Goal: Check status: Check status

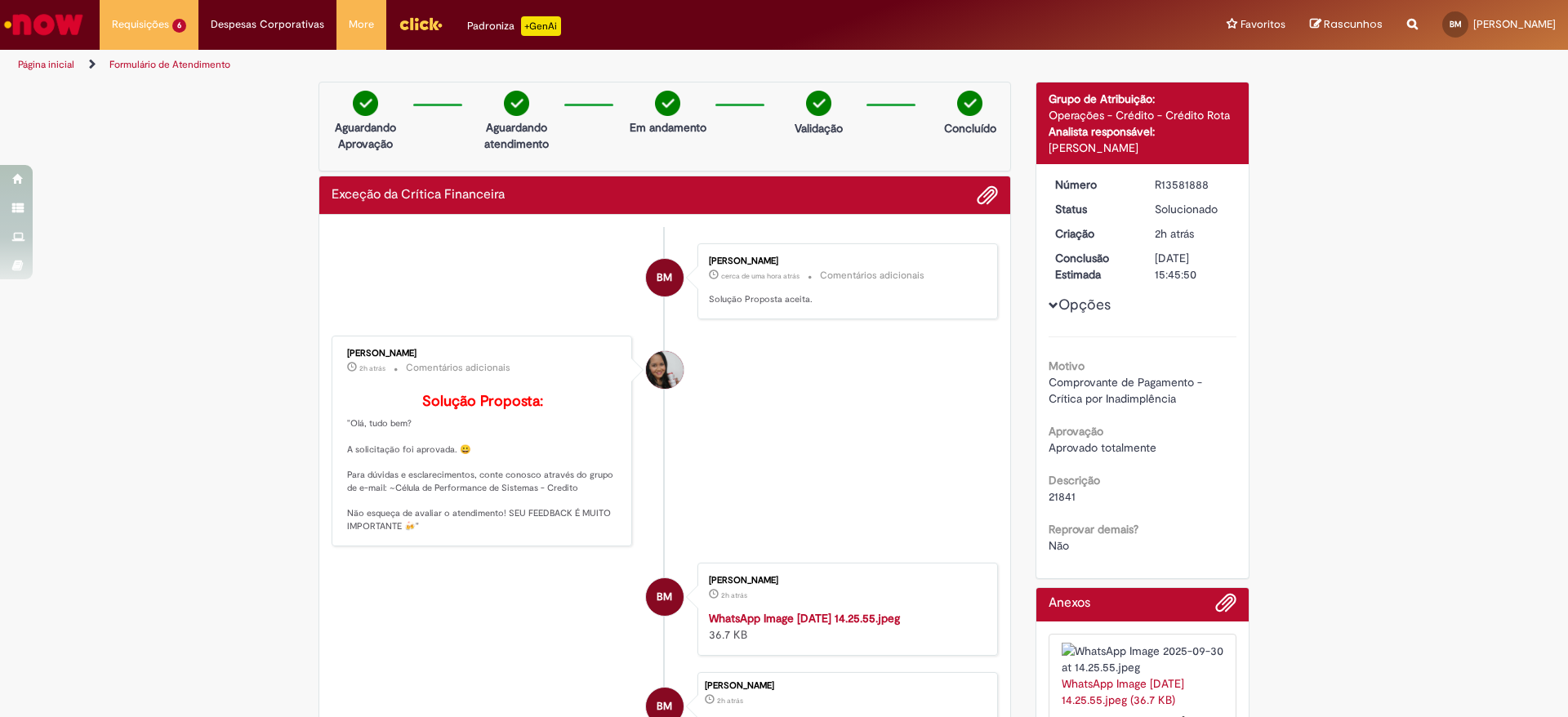
click at [0, 0] on link "Exibir Todas as Solicitações" at bounding box center [0, 0] width 0 height 0
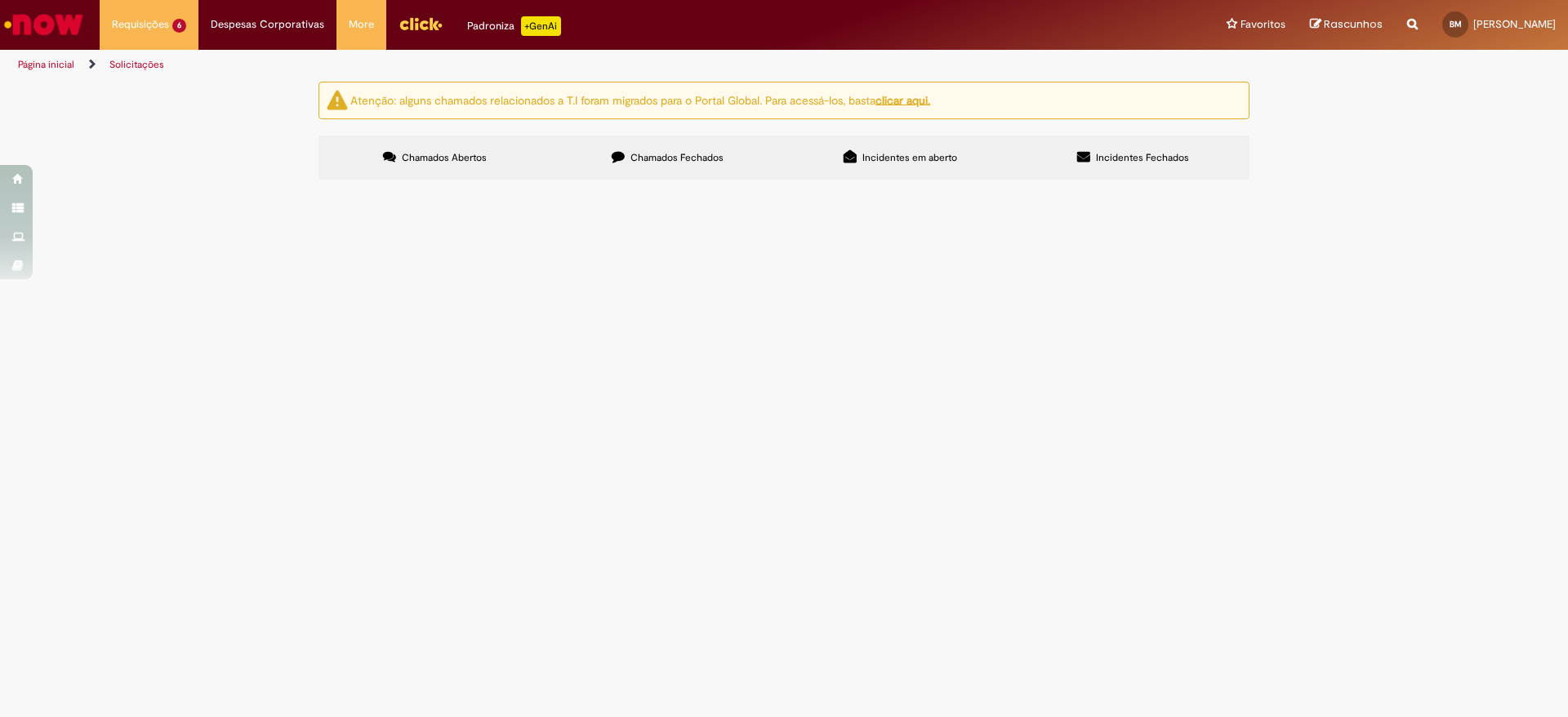
click at [0, 0] on span "Exceção da Crítica Financeira" at bounding box center [0, 0] width 0 height 0
click at [759, 281] on main "Solicitações Atenção: alguns chamados relacionados a T.I foram migrados para o …" at bounding box center [784, 398] width 1568 height 636
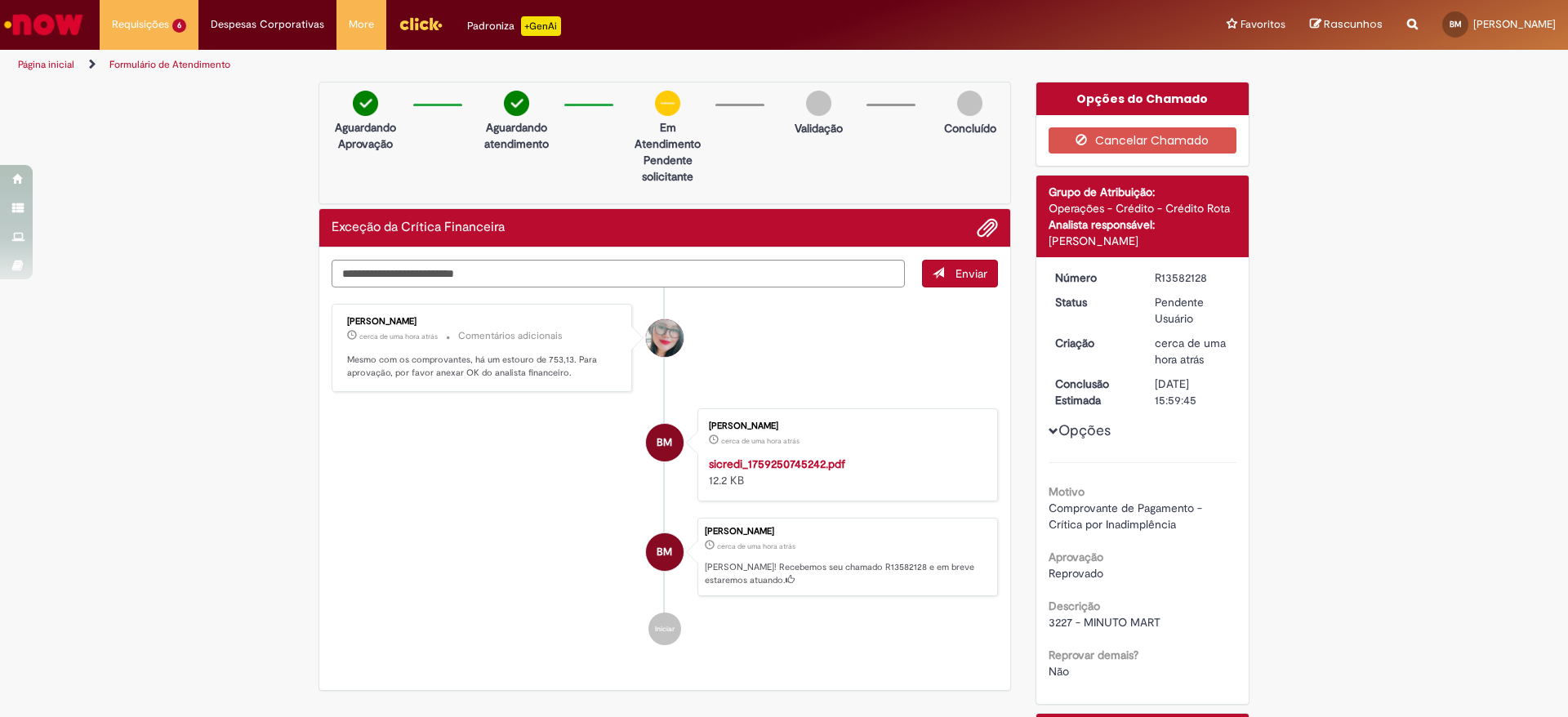
scroll to position [157, 0]
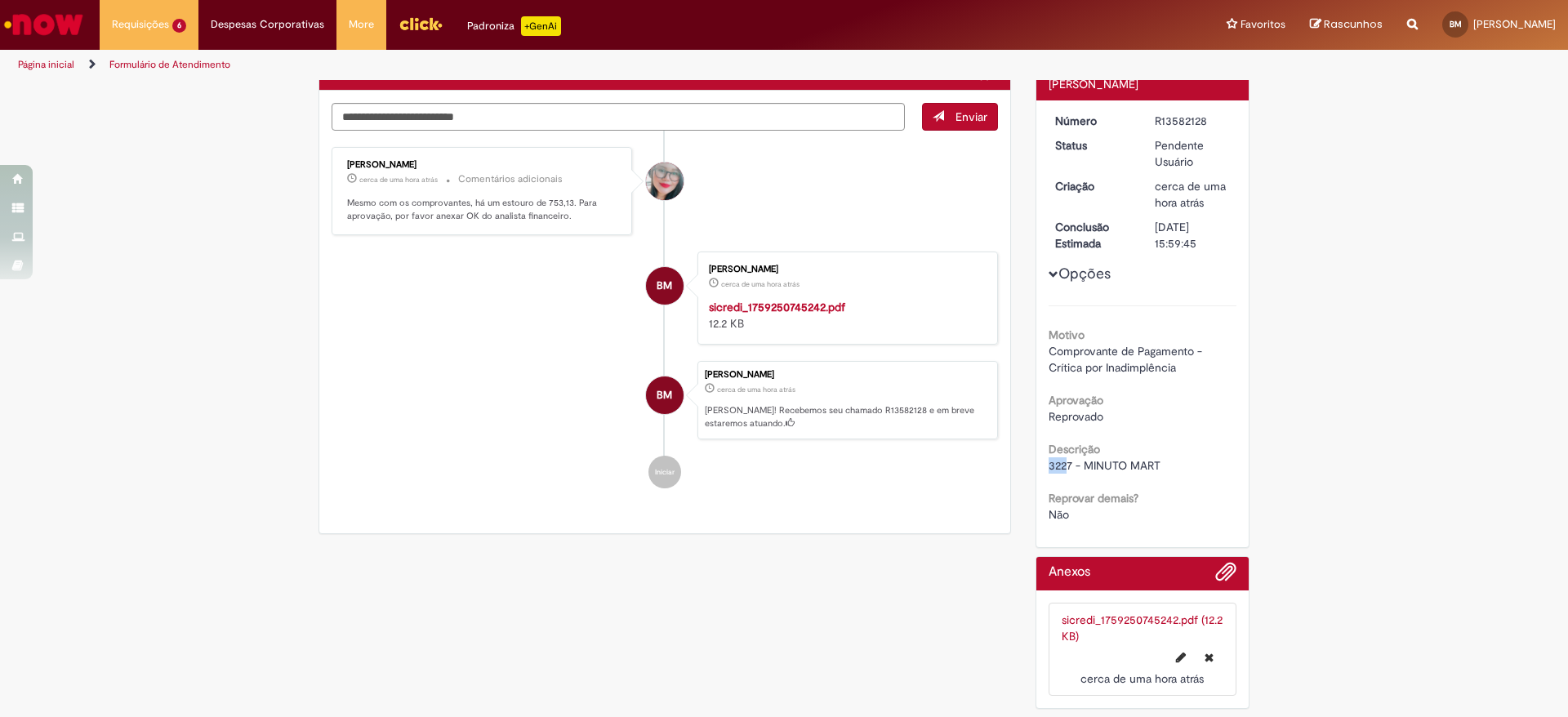
drag, startPoint x: 1060, startPoint y: 465, endPoint x: 1046, endPoint y: 461, distance: 14.6
click at [1036, 463] on div "Número R13582128 Status Pendente Usuário Criação cerca de uma hora atrás cerca …" at bounding box center [1142, 324] width 213 height 447
drag, startPoint x: 1061, startPoint y: 461, endPoint x: 1035, endPoint y: 461, distance: 26.0
click at [1036, 461] on div "Número R13582128 Status Pendente Usuário Criação cerca de uma hora atrás cerca …" at bounding box center [1142, 324] width 213 height 447
copy span "3227"
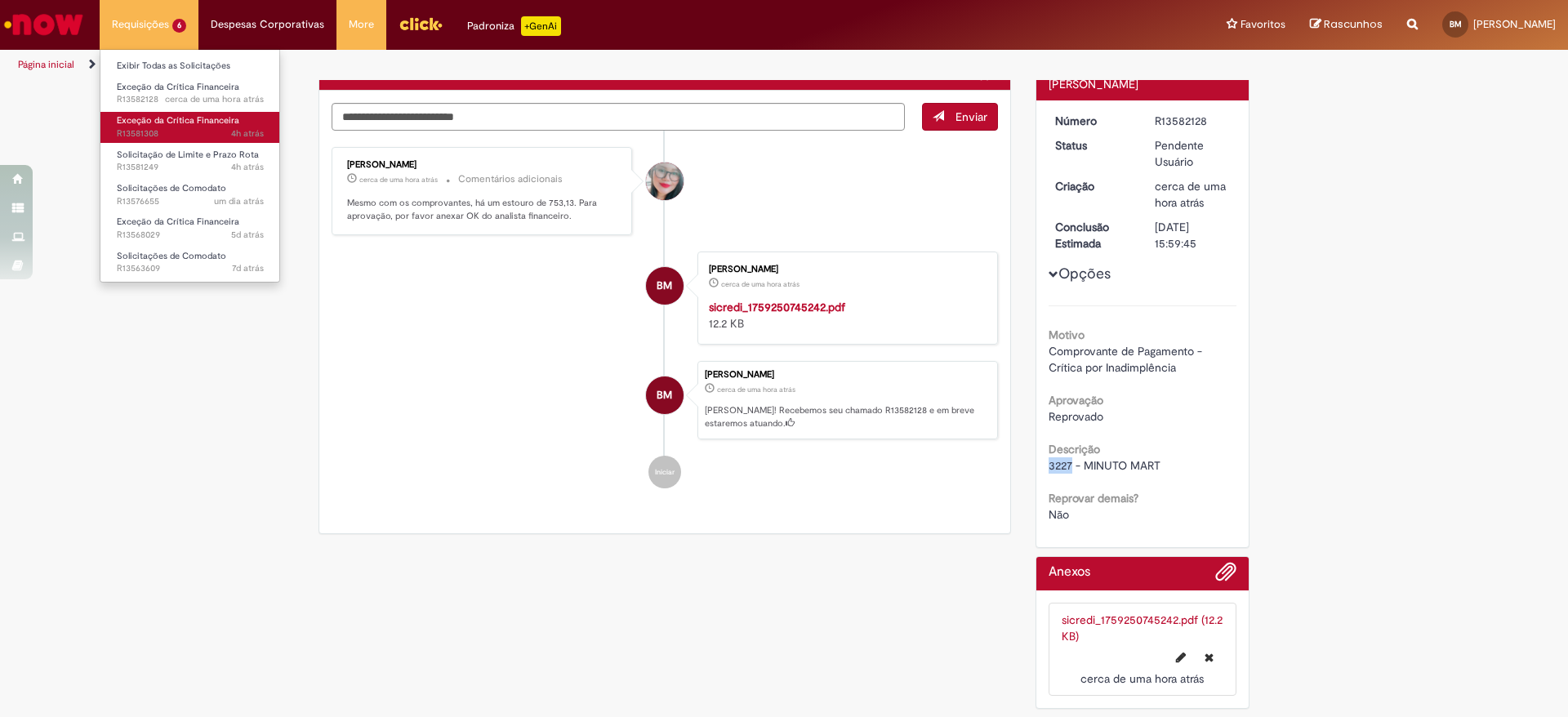
click at [203, 123] on span "Exceção da Crítica Financeira" at bounding box center [178, 121] width 122 height 12
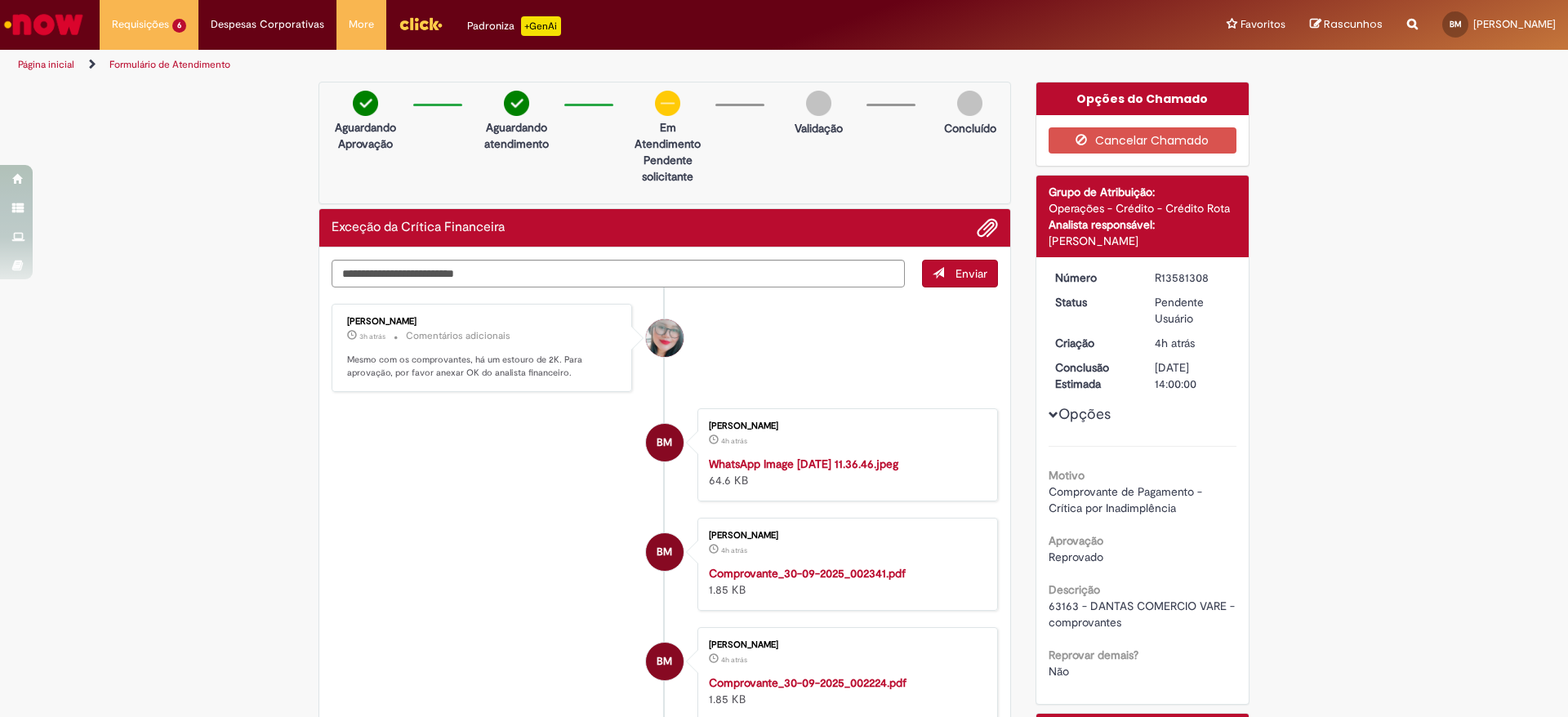
scroll to position [245, 0]
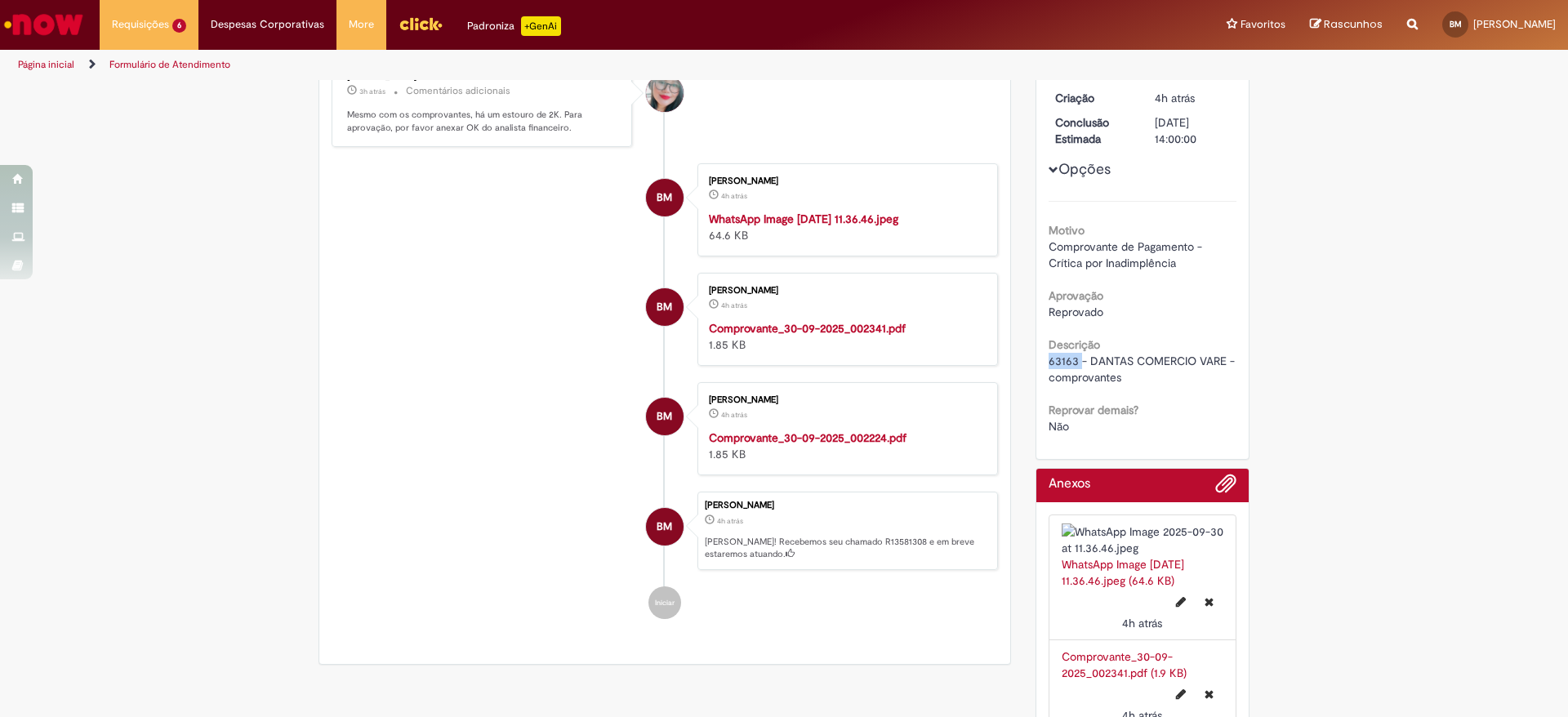
drag, startPoint x: 1068, startPoint y: 358, endPoint x: 1038, endPoint y: 358, distance: 30.0
click at [1038, 358] on div "Número R13581308 Status Pendente Usuário Criação 4h atrás 4 horas atrás Conclus…" at bounding box center [1142, 235] width 213 height 447
copy span "63163"
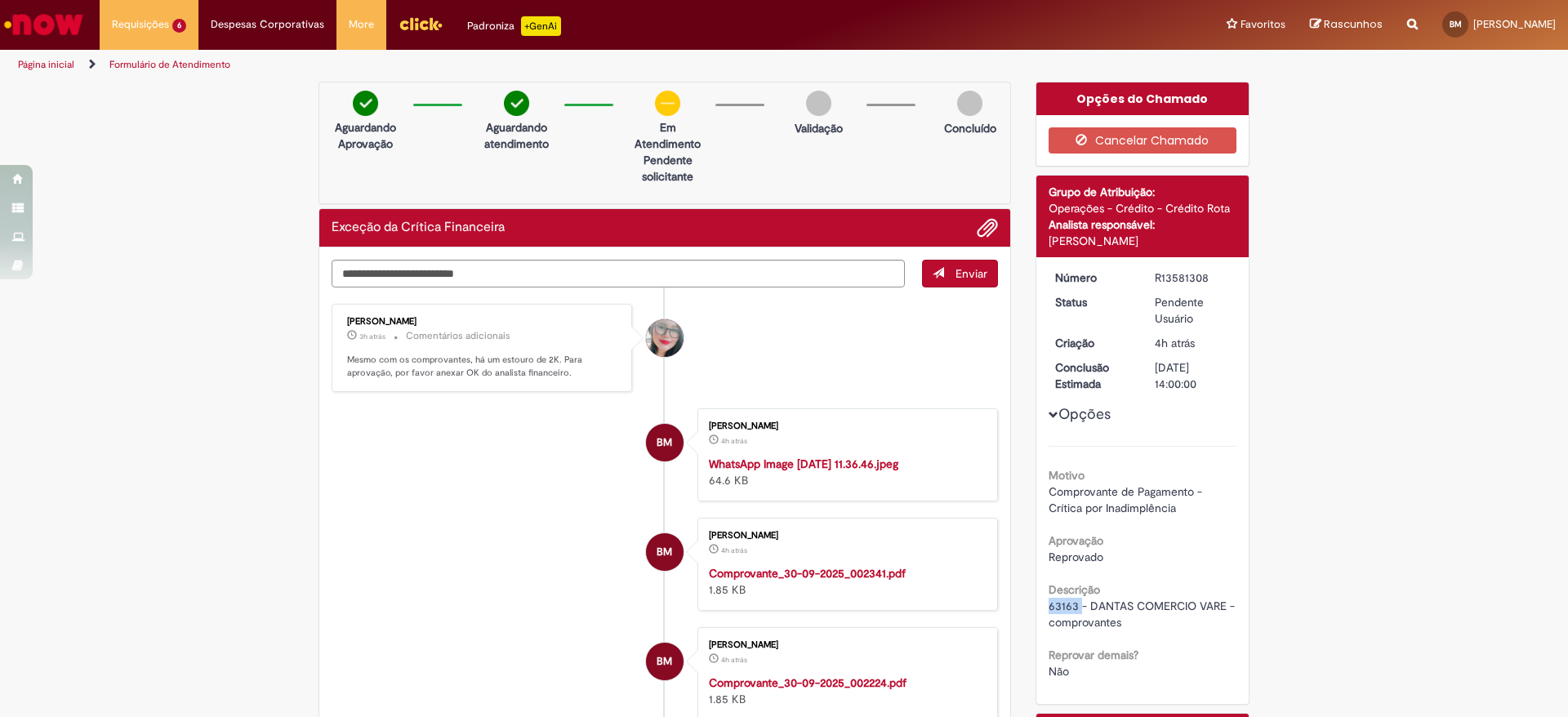
click at [978, 227] on span "Adicionar anexos" at bounding box center [987, 229] width 20 height 20
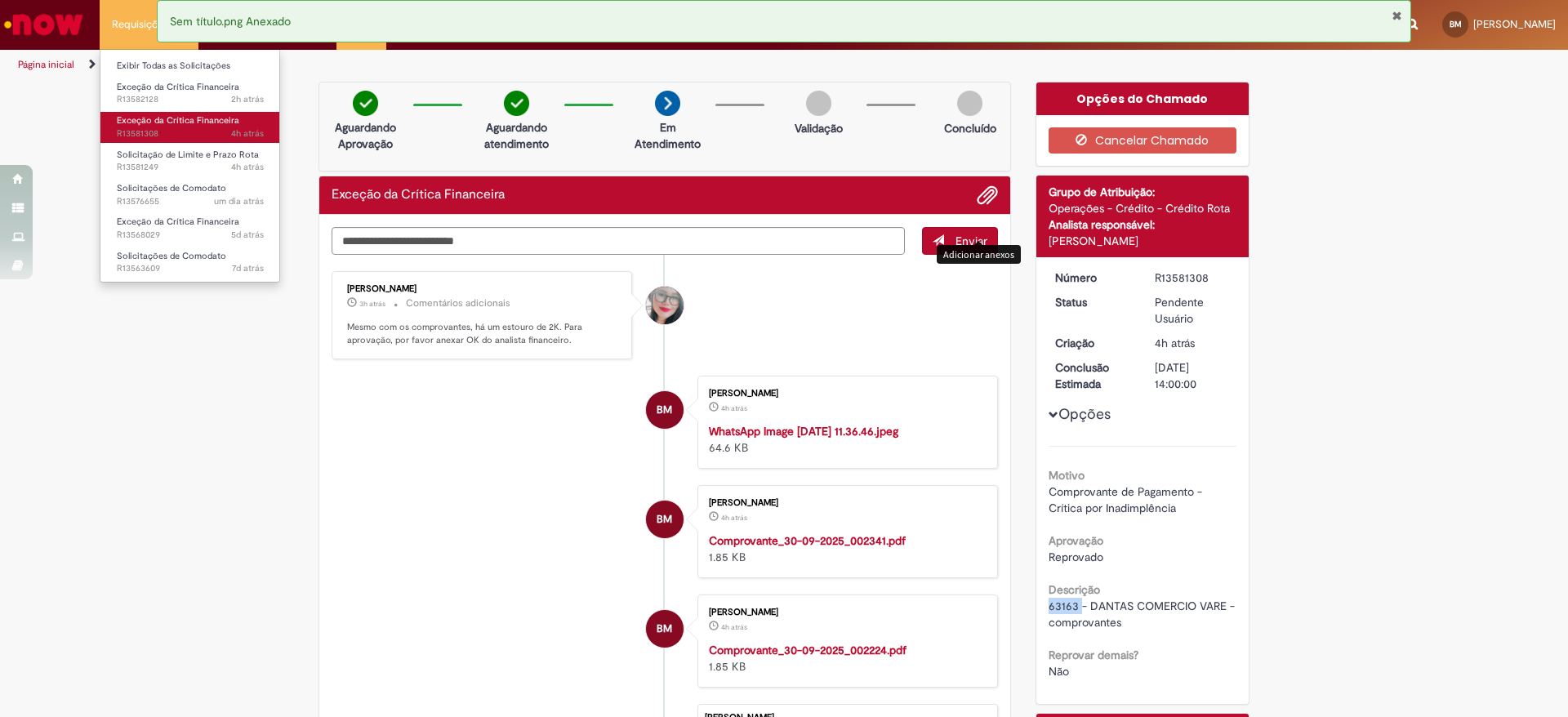
click at [197, 116] on span "Exceção da Crítica Financeira" at bounding box center [178, 121] width 122 height 12
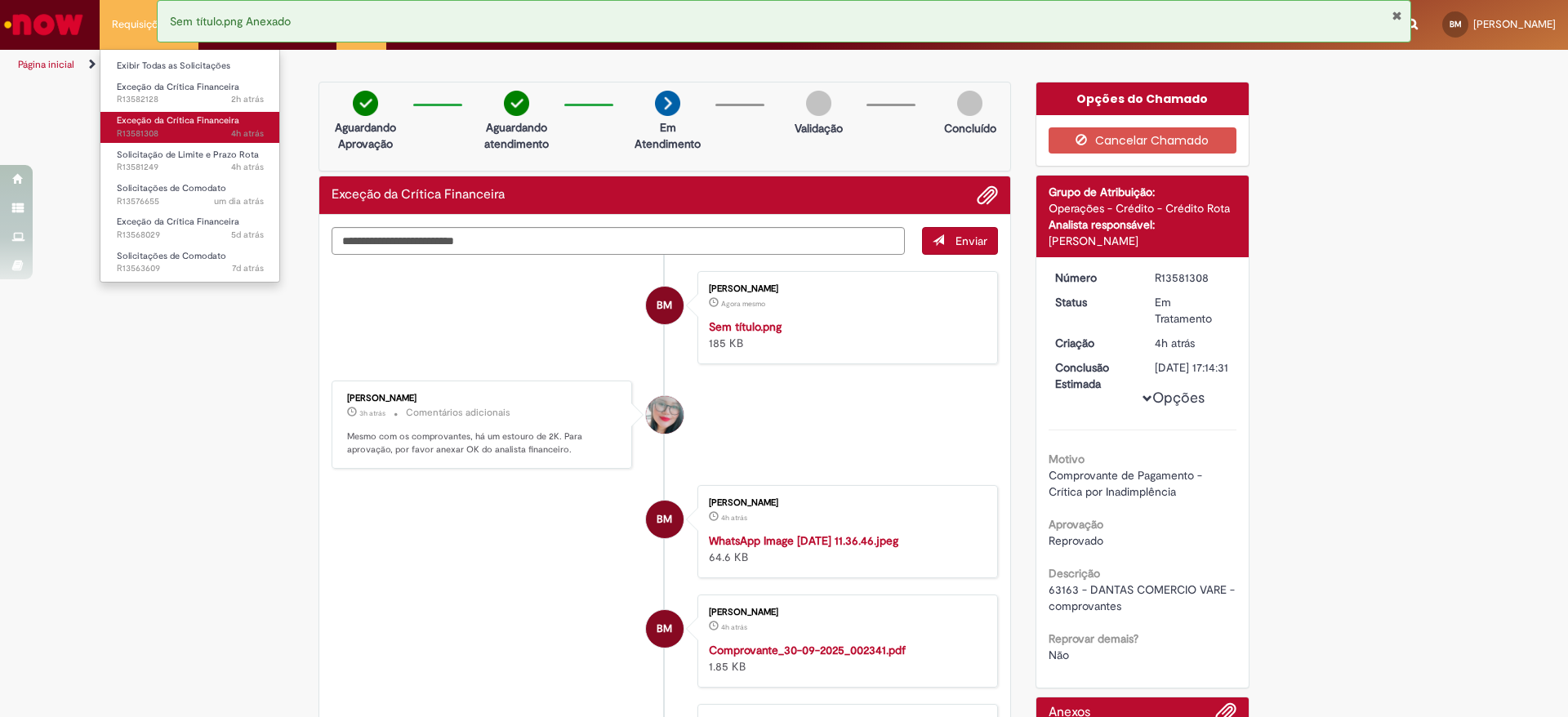
click at [182, 116] on span "Exceção da Crítica Financeira" at bounding box center [178, 121] width 122 height 12
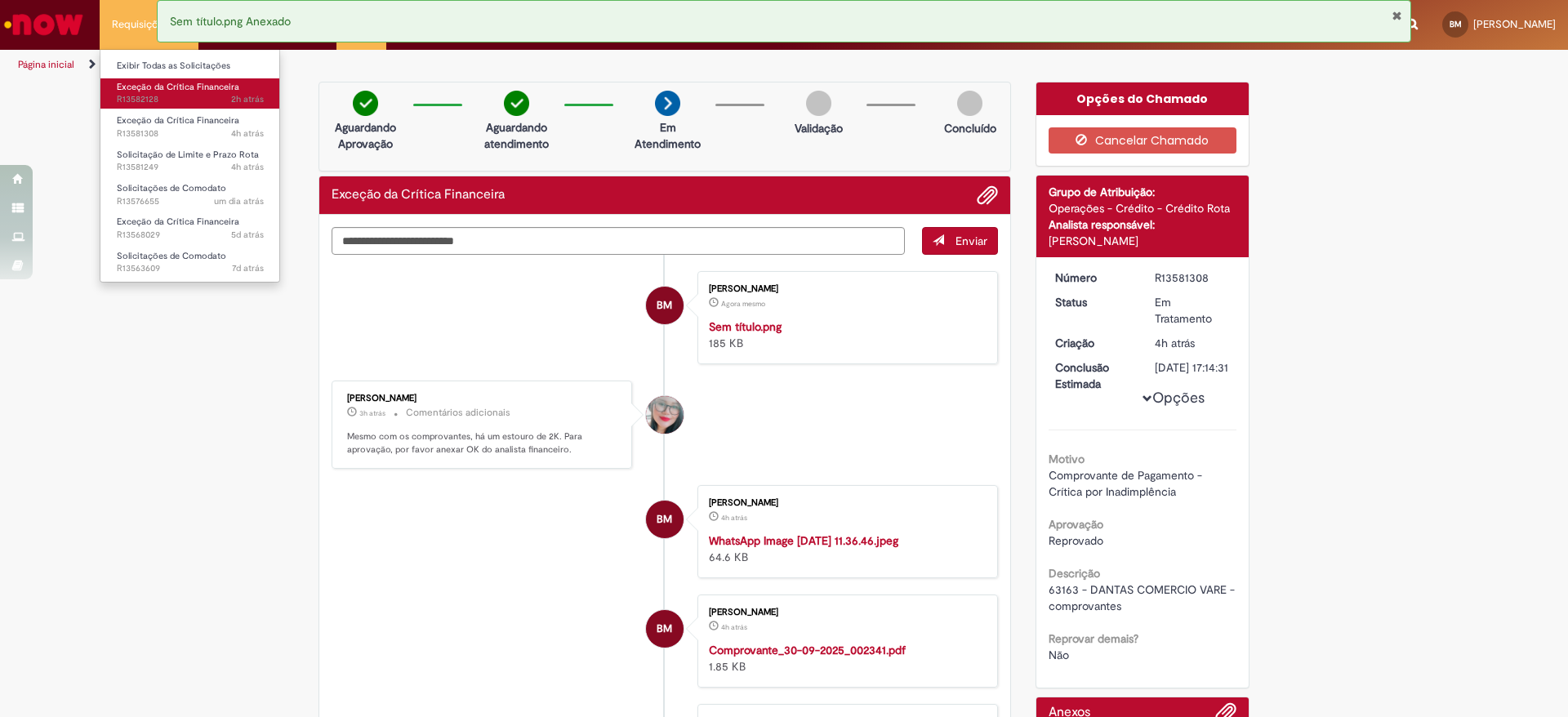
click at [134, 83] on span "Exceção da Crítica Financeira" at bounding box center [178, 87] width 122 height 12
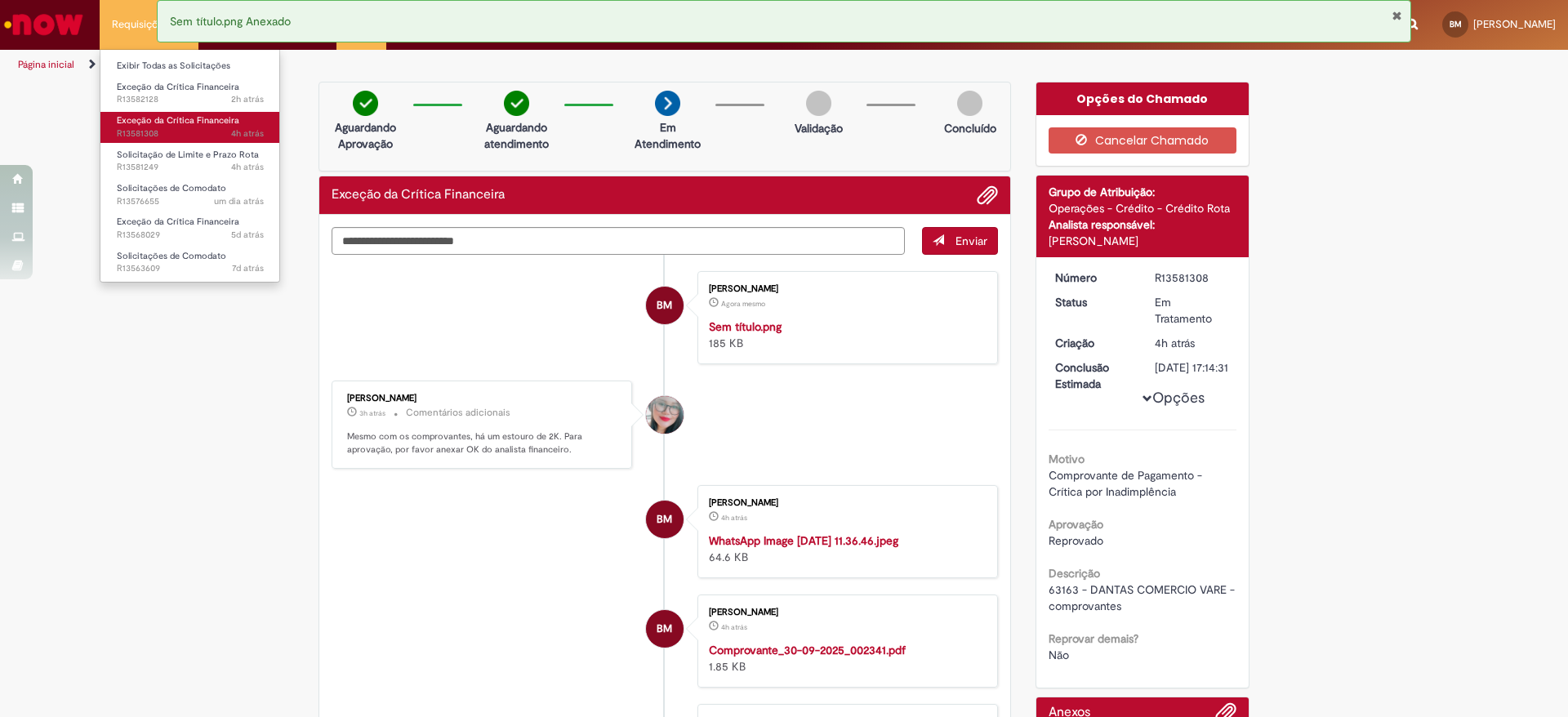
click at [151, 123] on span "Exceção da Crítica Financeira" at bounding box center [178, 121] width 122 height 12
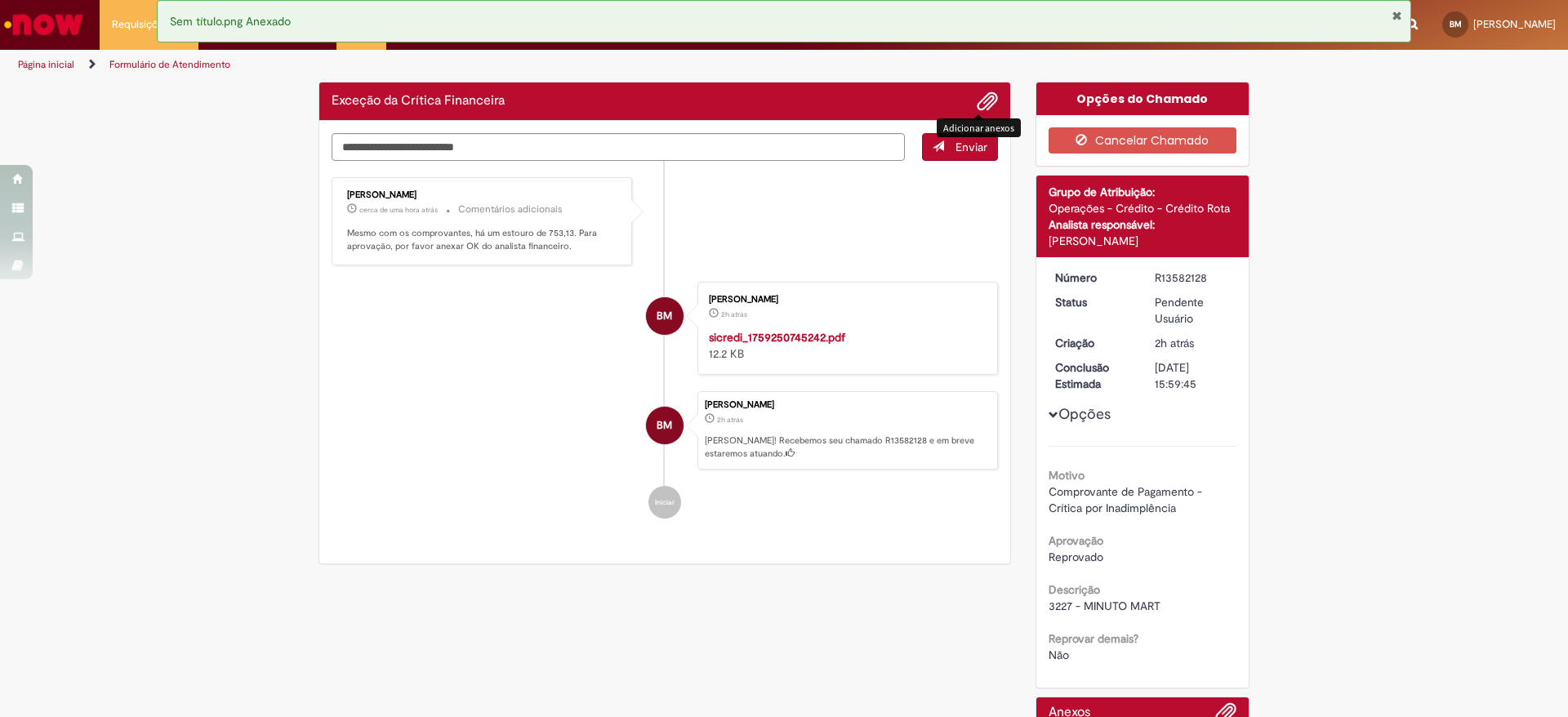
click at [983, 105] on span "Adicionar anexos" at bounding box center [987, 102] width 20 height 20
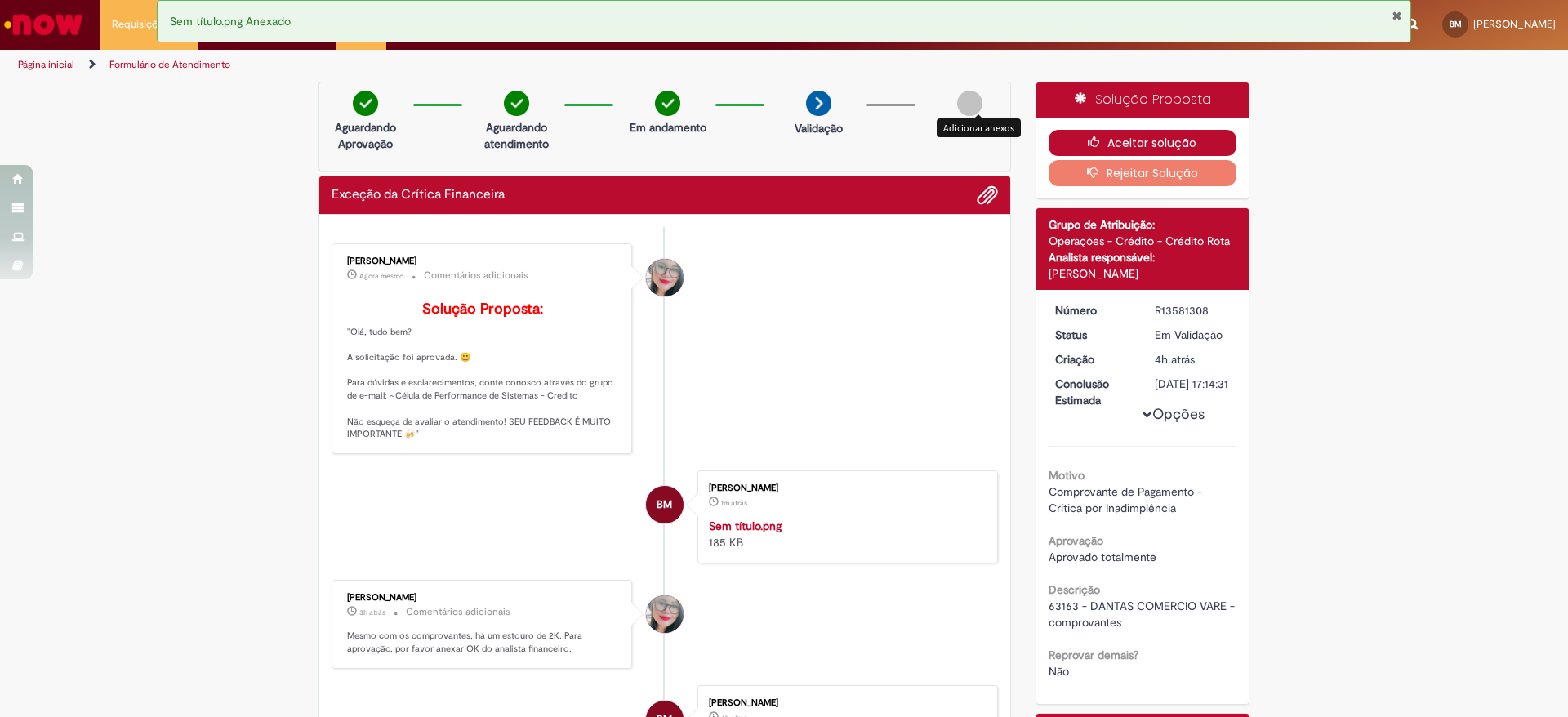
click at [1137, 138] on button "Aceitar solução" at bounding box center [1142, 143] width 189 height 26
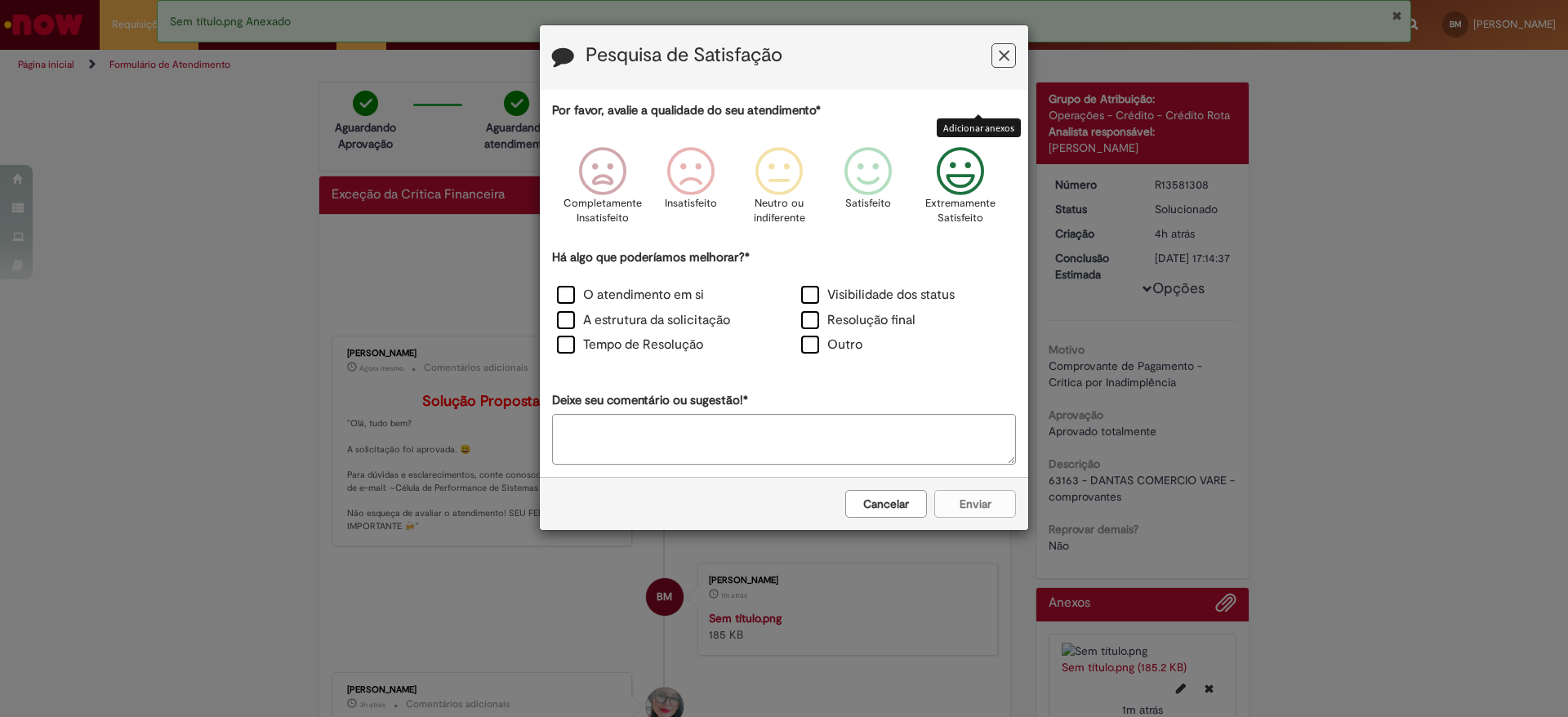
click at [948, 194] on icon "Feedback" at bounding box center [961, 172] width 61 height 49
click at [622, 299] on label "O atendimento em si" at bounding box center [630, 295] width 147 height 19
click at [614, 331] on div "A estrutura da solicitação" at bounding box center [662, 322] width 241 height 22
click at [666, 325] on label "A estrutura da solicitação" at bounding box center [644, 320] width 173 height 19
click at [1020, 507] on div "Cancelar Enviar" at bounding box center [783, 503] width 488 height 53
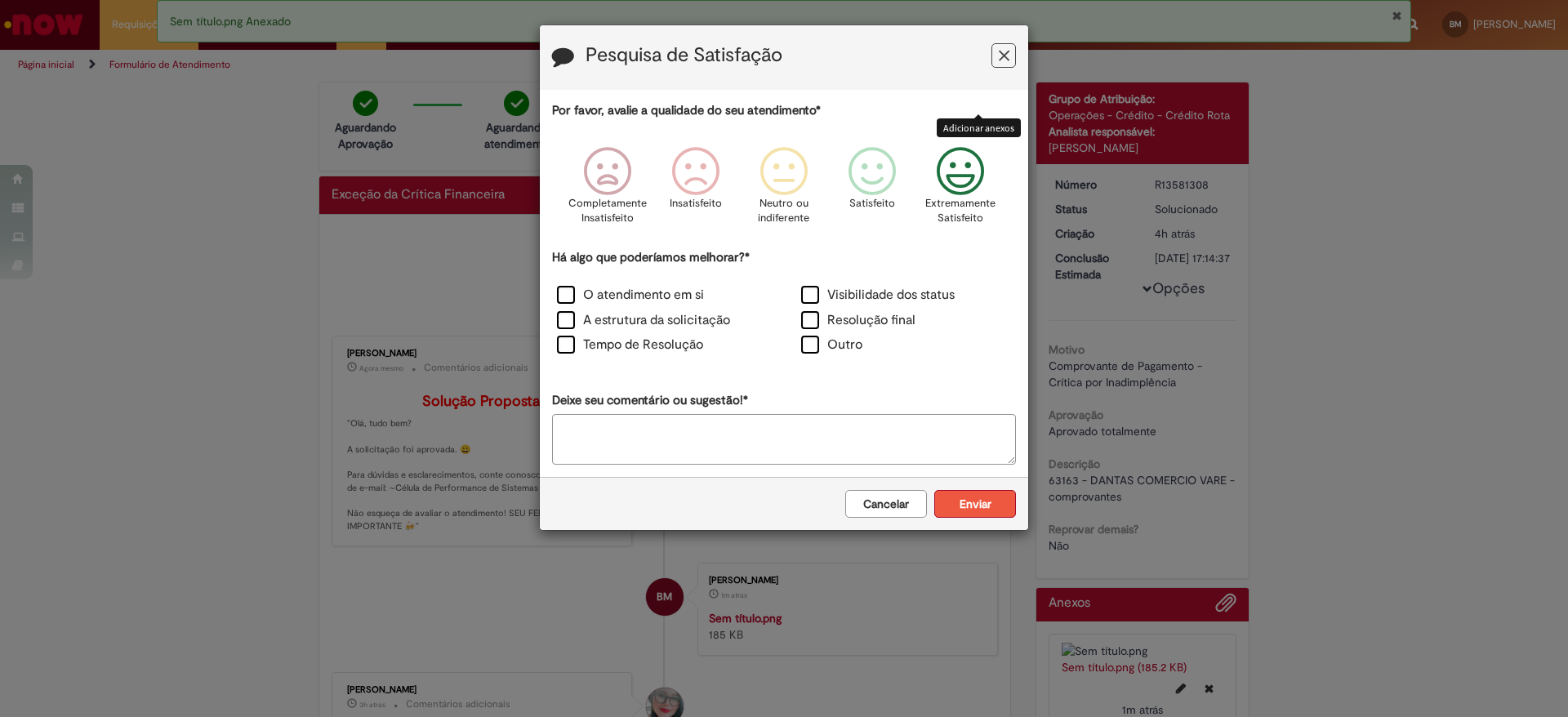
click at [983, 507] on button "Enviar" at bounding box center [975, 504] width 82 height 28
